Goal: Transaction & Acquisition: Download file/media

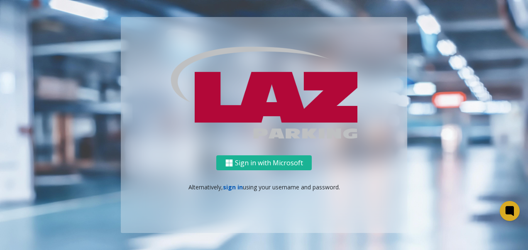
click at [235, 187] on link "sign in" at bounding box center [233, 187] width 20 height 8
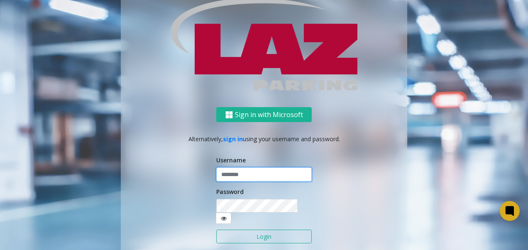
click at [239, 181] on input "text" at bounding box center [263, 174] width 95 height 14
type input "******"
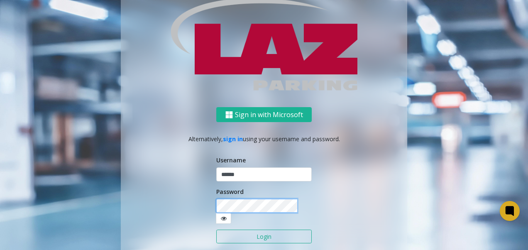
click at [216, 229] on button "Login" at bounding box center [263, 236] width 95 height 14
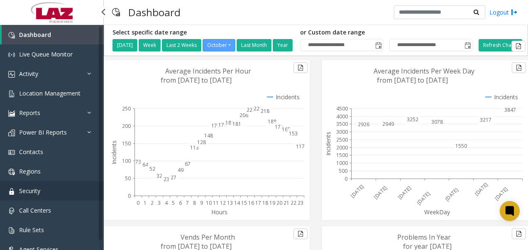
scroll to position [10, 0]
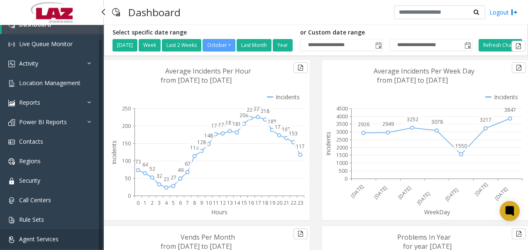
click at [40, 238] on span "Agent Services" at bounding box center [38, 239] width 39 height 8
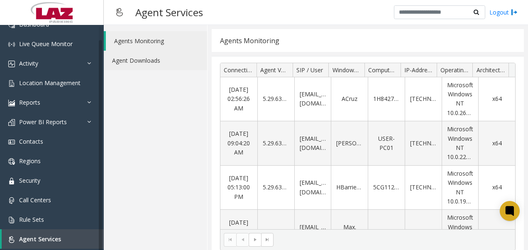
click at [164, 58] on link "Agent Downloads" at bounding box center [155, 60] width 103 height 19
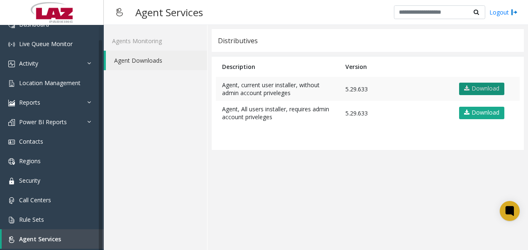
click at [470, 90] on link "Download" at bounding box center [481, 89] width 45 height 12
click at [507, 15] on link "Logout" at bounding box center [503, 12] width 28 height 9
